Goal: Task Accomplishment & Management: Use online tool/utility

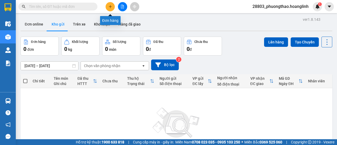
click at [111, 8] on icon "plus" at bounding box center [111, 7] width 4 height 4
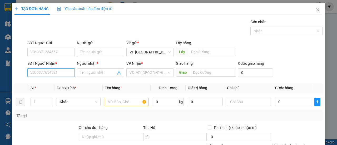
click at [57, 73] on input "SĐT Người Nhận *" at bounding box center [50, 72] width 47 height 8
